Goal: Task Accomplishment & Management: Manage account settings

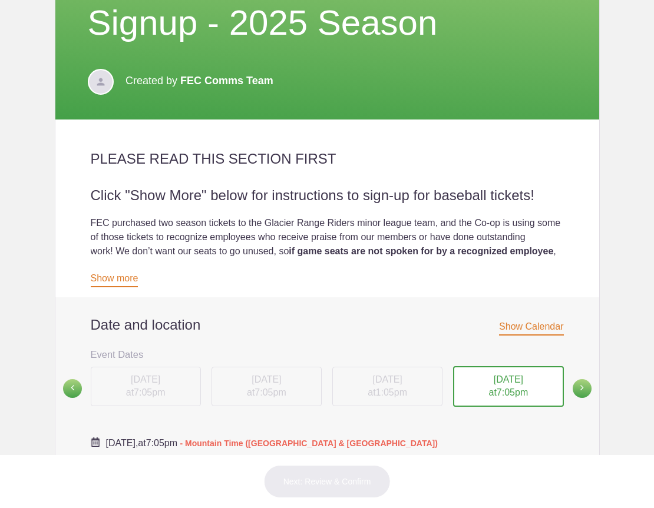
scroll to position [236, 0]
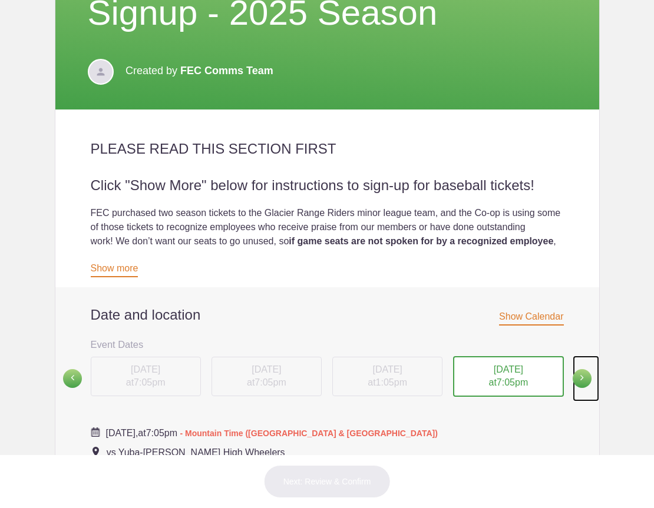
click at [573, 388] on span at bounding box center [582, 378] width 19 height 19
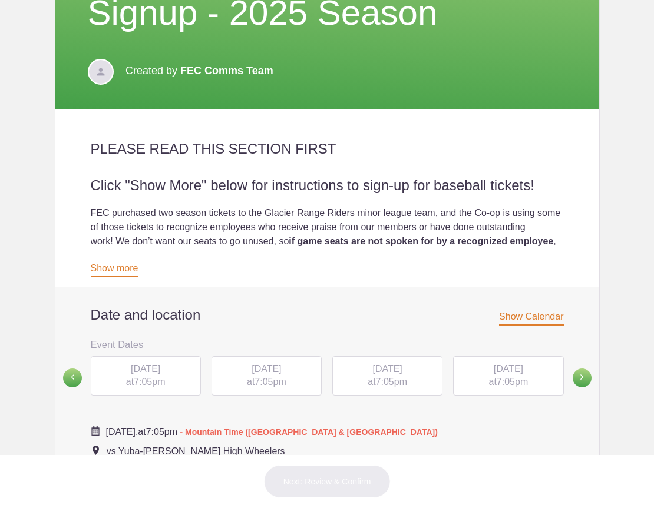
click at [173, 396] on div "[DATE] 7:05pm" at bounding box center [146, 376] width 110 height 40
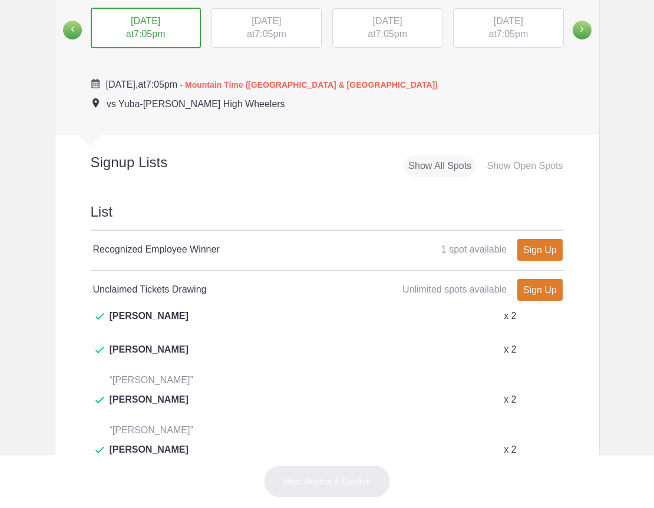
scroll to position [471, 0]
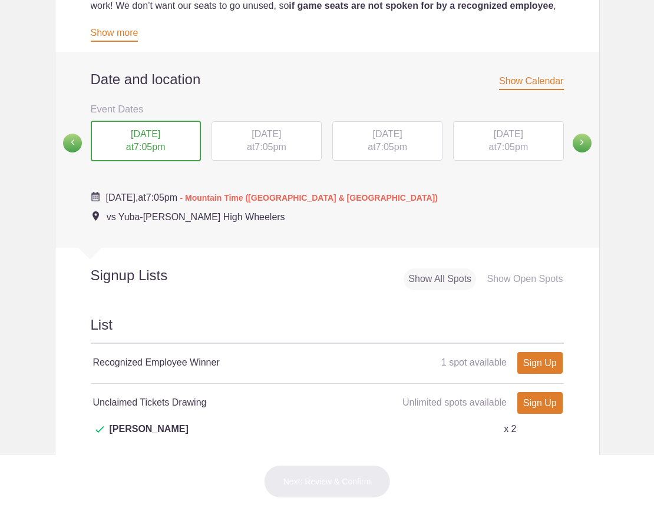
click at [238, 161] on div "[DATE] 7:05pm" at bounding box center [266, 141] width 110 height 40
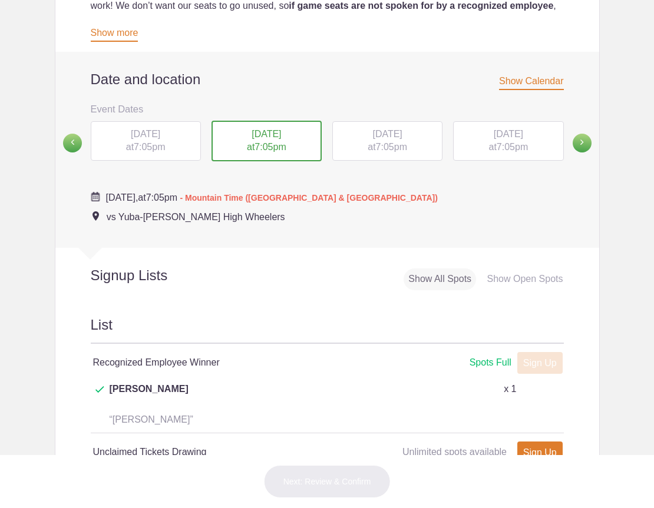
click at [421, 161] on div "[DATE] 7:05pm" at bounding box center [387, 141] width 110 height 40
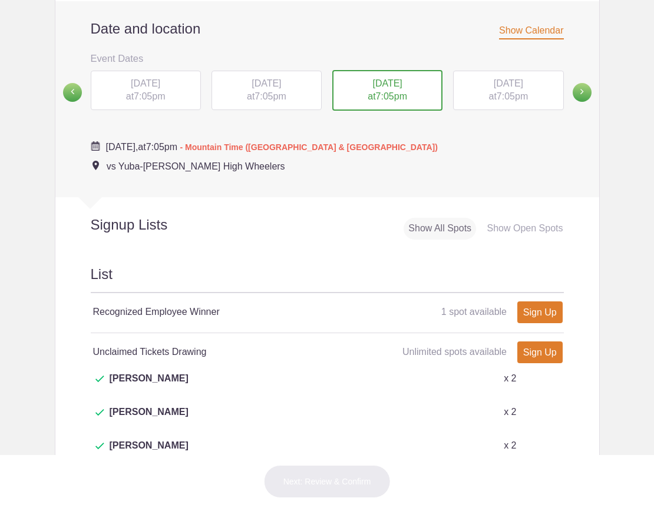
scroll to position [589, 0]
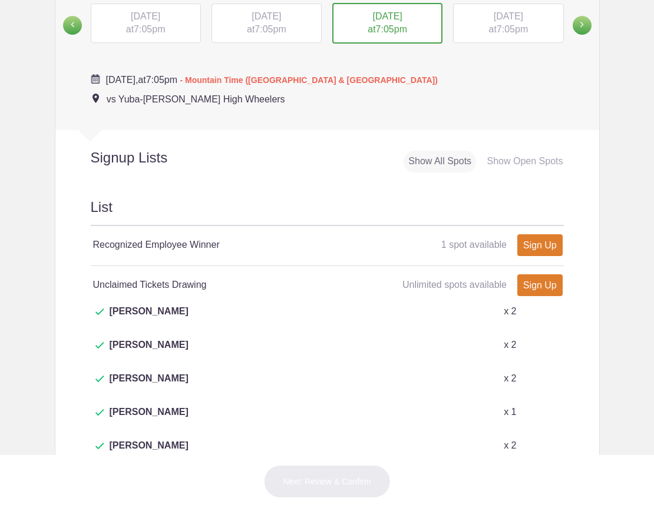
click at [494, 21] on span "[DATE]" at bounding box center [508, 16] width 29 height 10
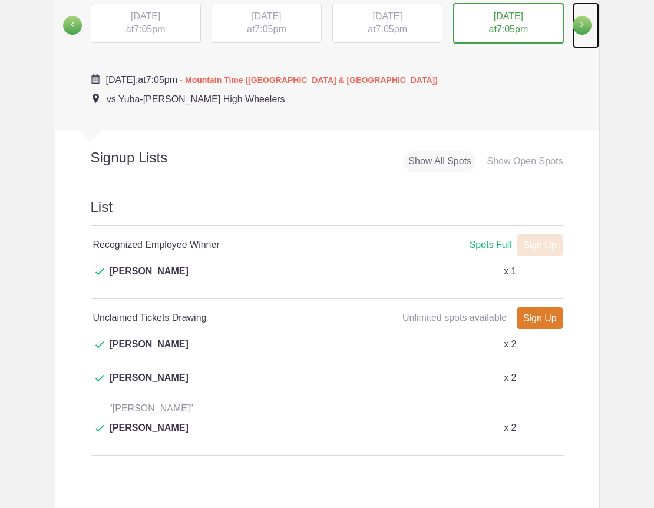
click at [573, 35] on span at bounding box center [582, 25] width 19 height 19
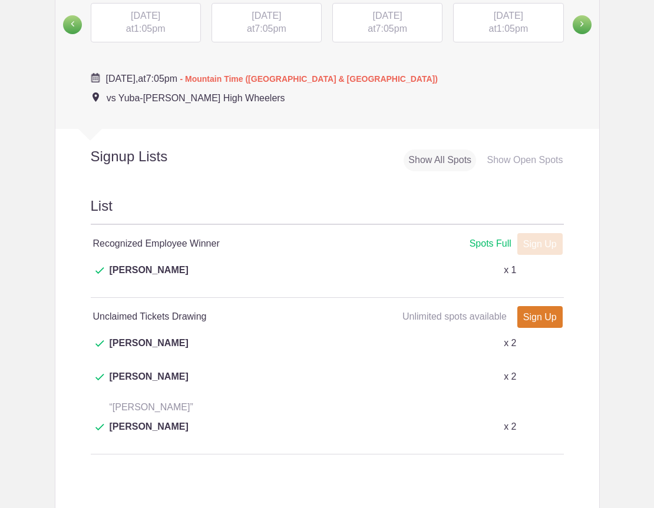
click at [267, 34] on span "7:05pm" at bounding box center [269, 29] width 31 height 10
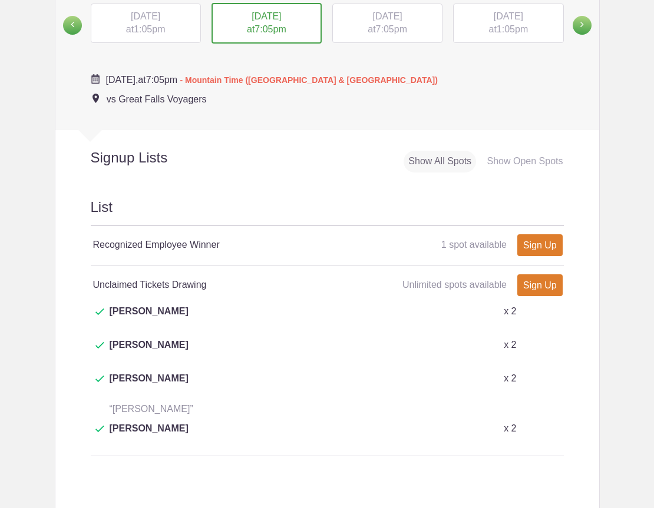
click at [414, 40] on div "[DATE] 7:05pm" at bounding box center [387, 24] width 110 height 40
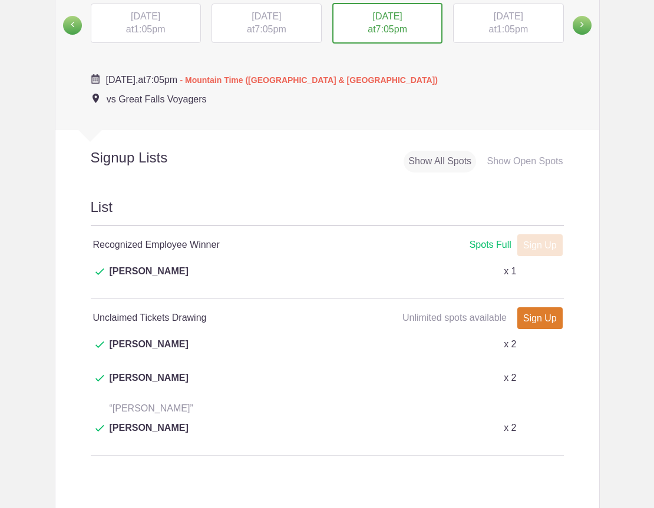
click at [505, 34] on span "1:05pm" at bounding box center [512, 29] width 31 height 10
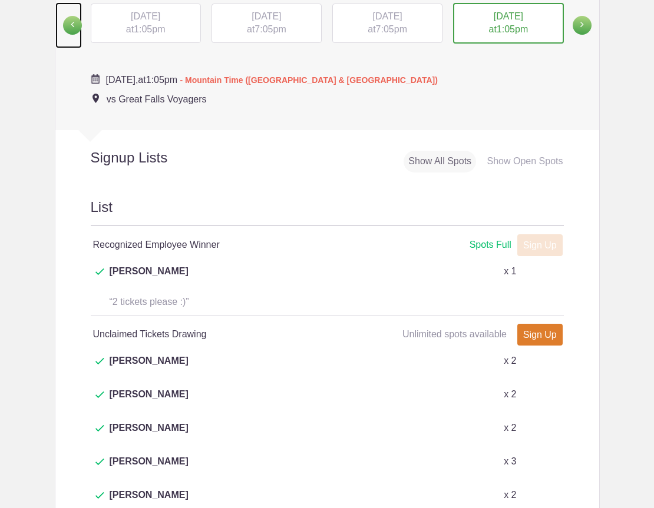
click at [69, 35] on span at bounding box center [72, 25] width 19 height 19
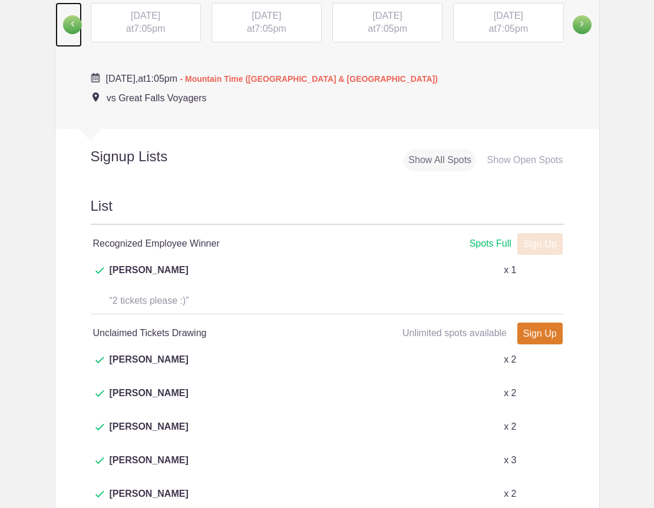
click at [69, 34] on span at bounding box center [72, 24] width 19 height 19
click at [574, 34] on span at bounding box center [582, 24] width 19 height 19
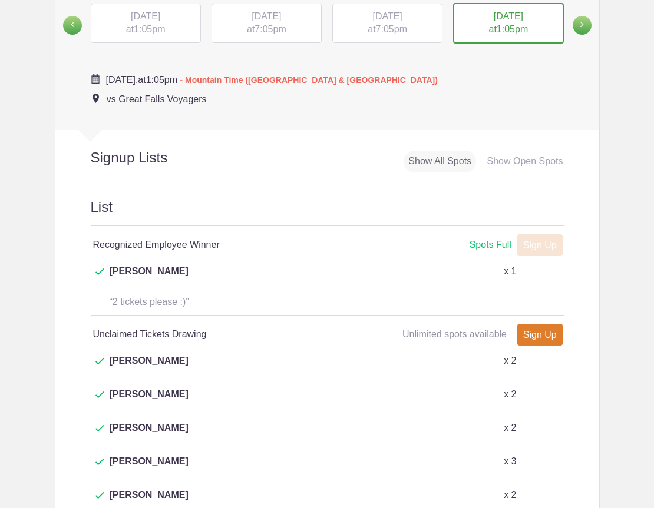
click at [247, 41] on div "[DATE] 7:05pm" at bounding box center [266, 24] width 110 height 40
